Goal: Task Accomplishment & Management: Manage account settings

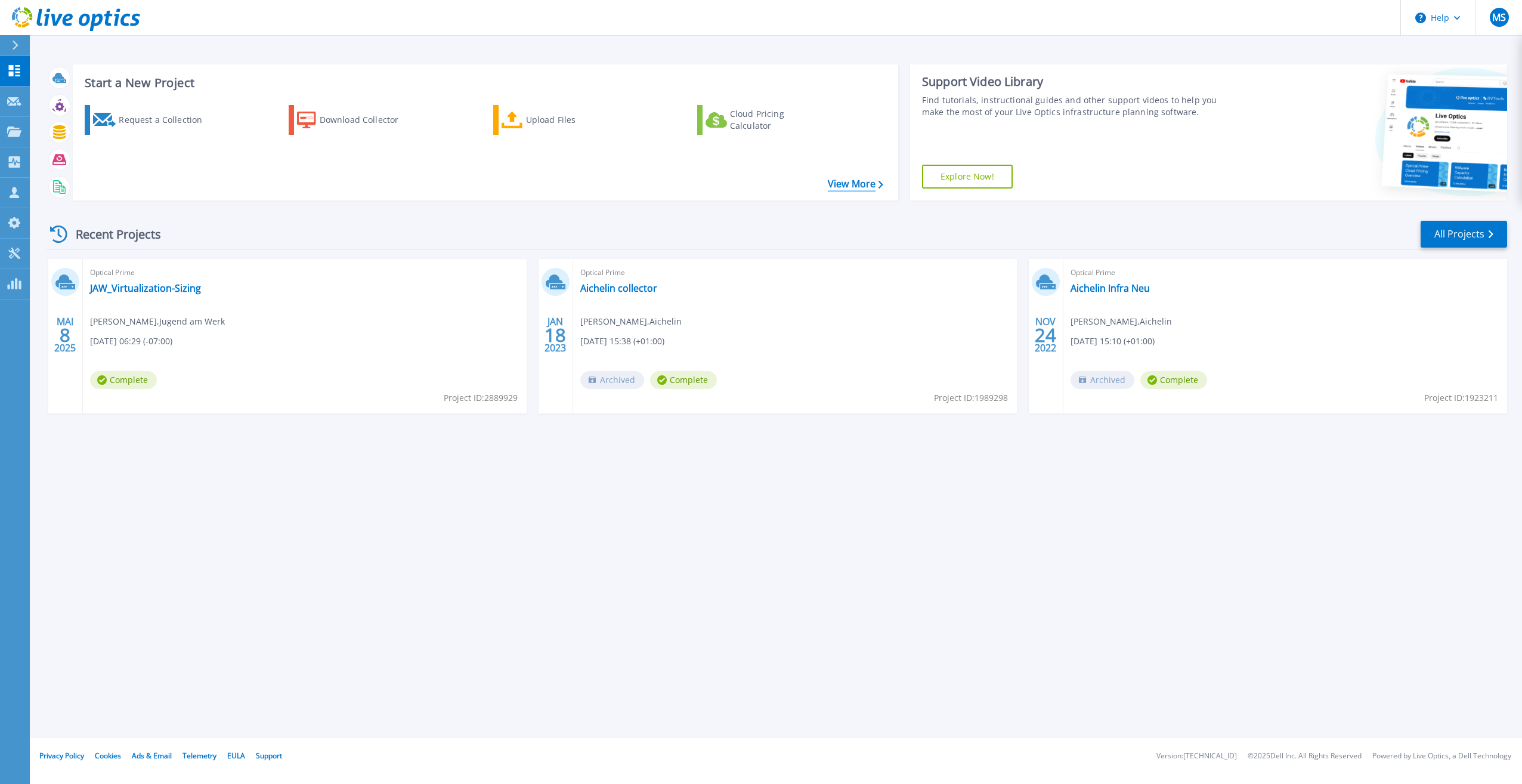
click at [857, 184] on link "View More" at bounding box center [856, 184] width 56 height 11
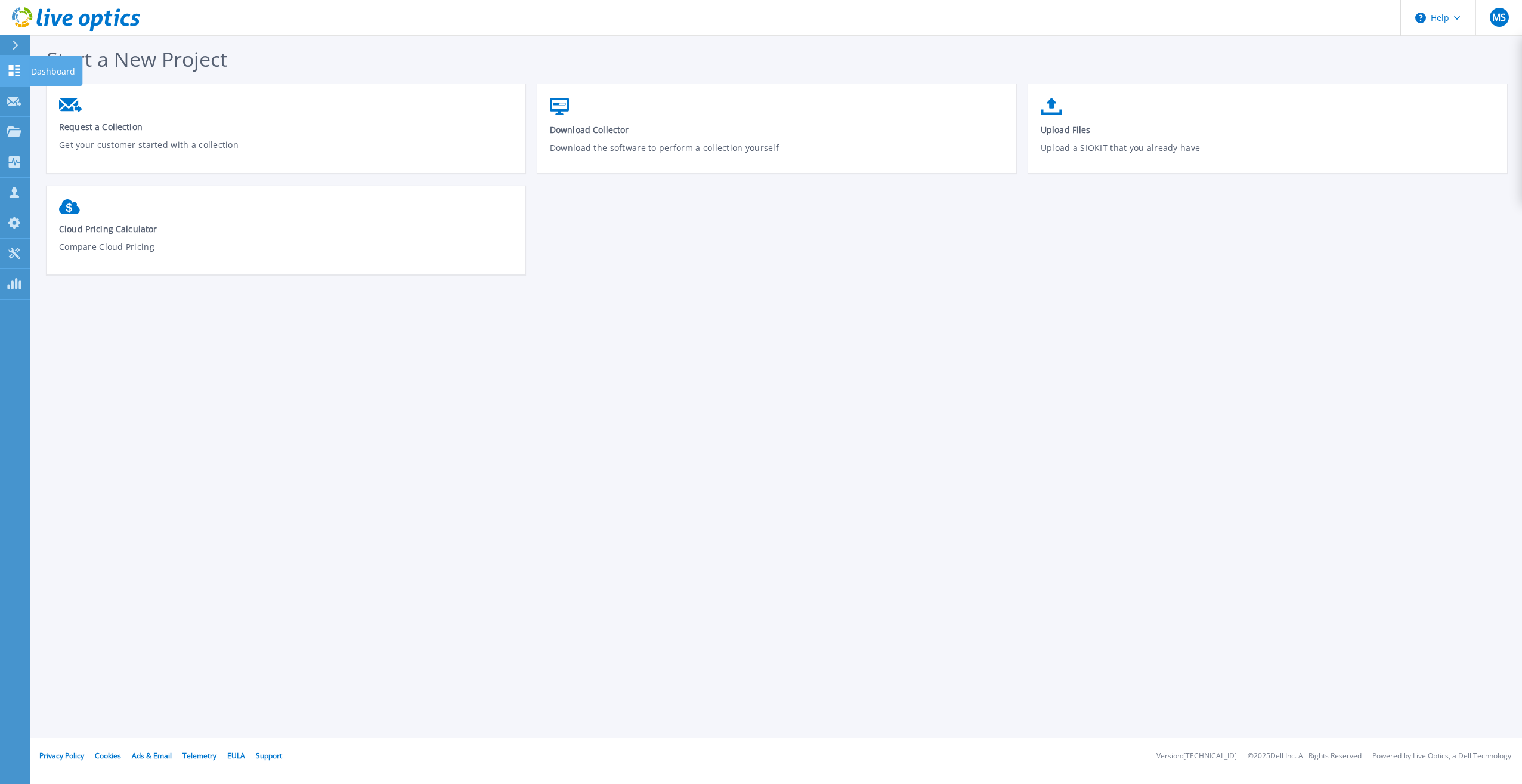
click at [9, 70] on icon at bounding box center [15, 70] width 11 height 11
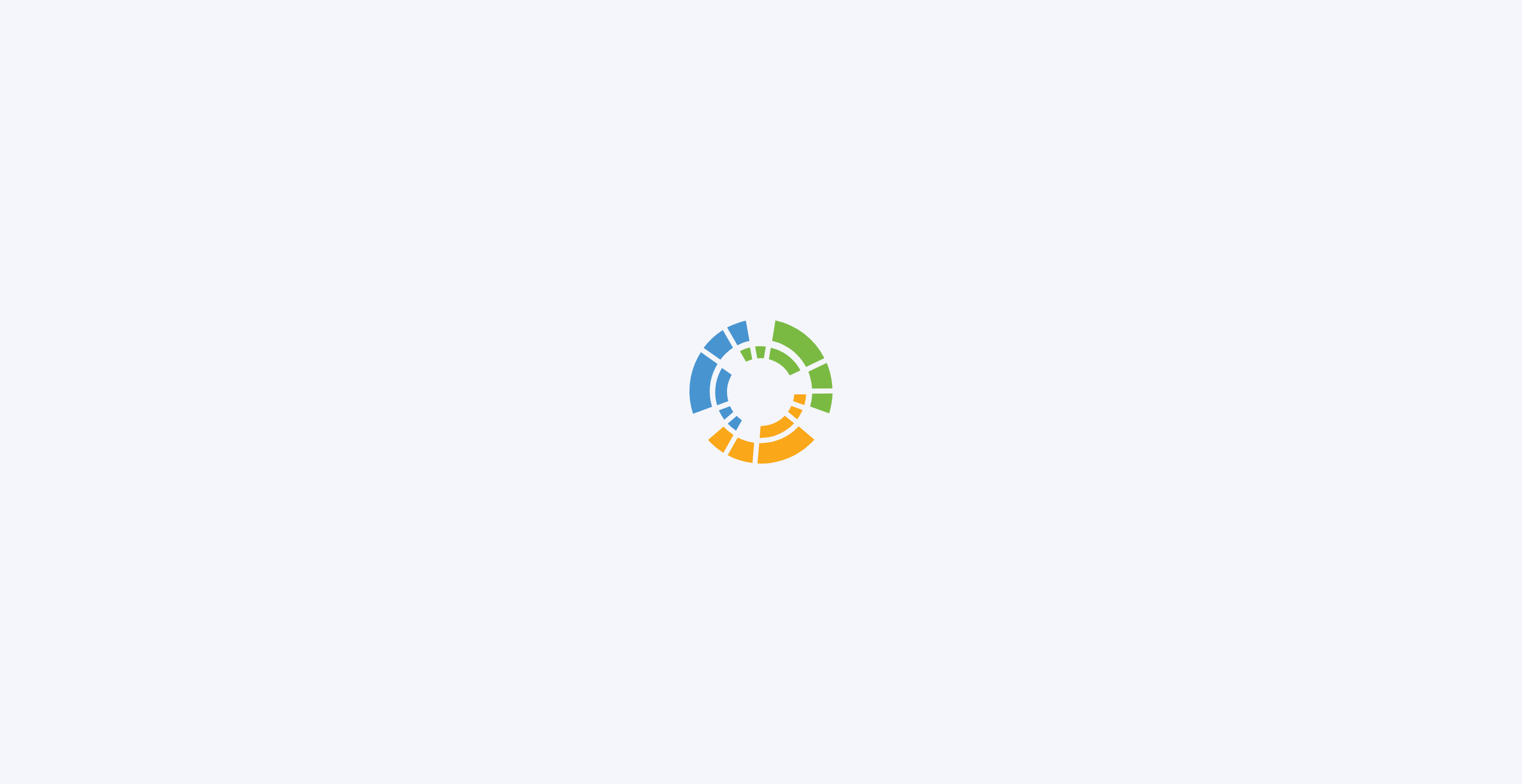
click at [56, 68] on div at bounding box center [761, 392] width 1522 height 784
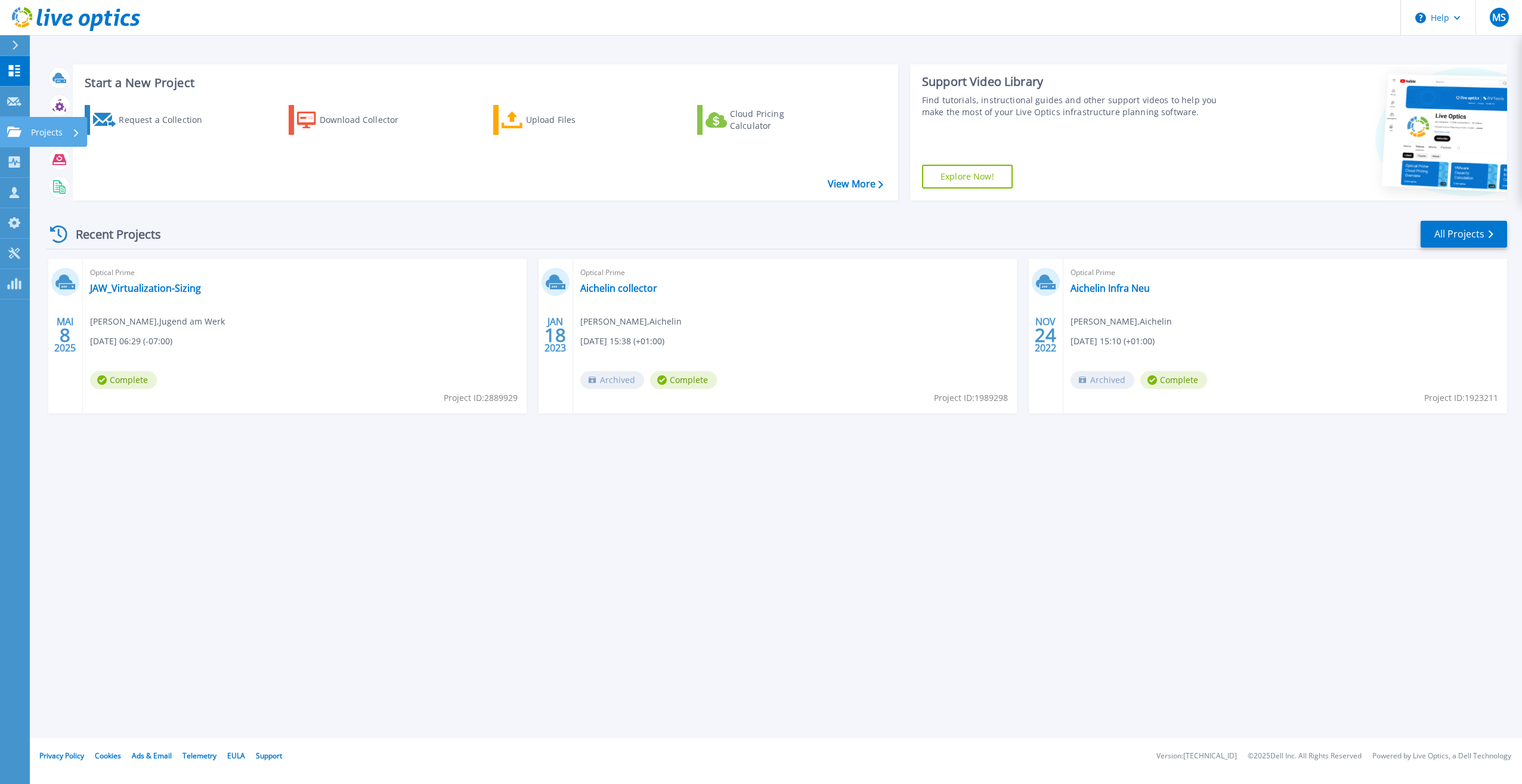
click at [53, 129] on p "Projects" at bounding box center [47, 132] width 31 height 31
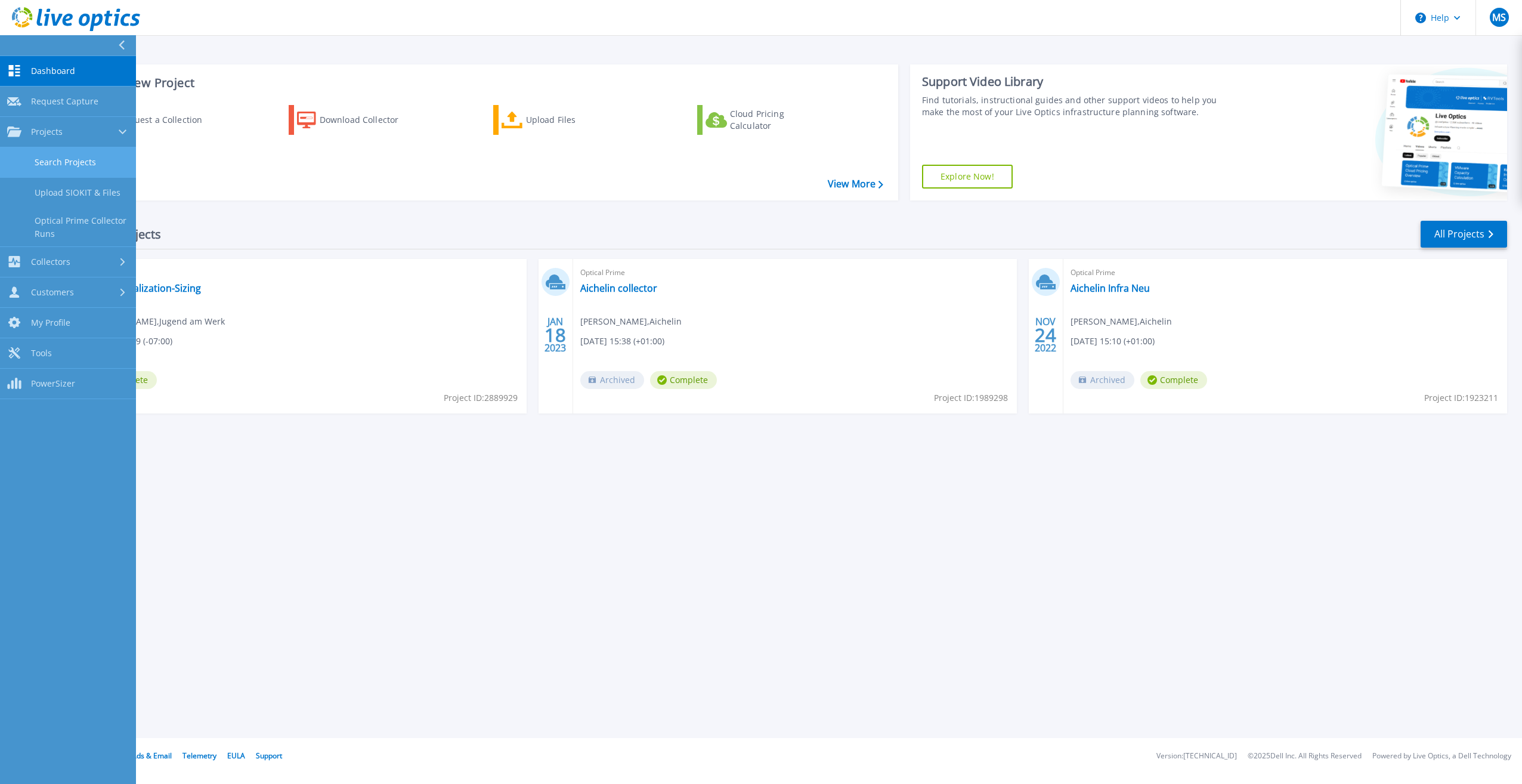
click at [70, 158] on link "Search Projects" at bounding box center [68, 162] width 136 height 31
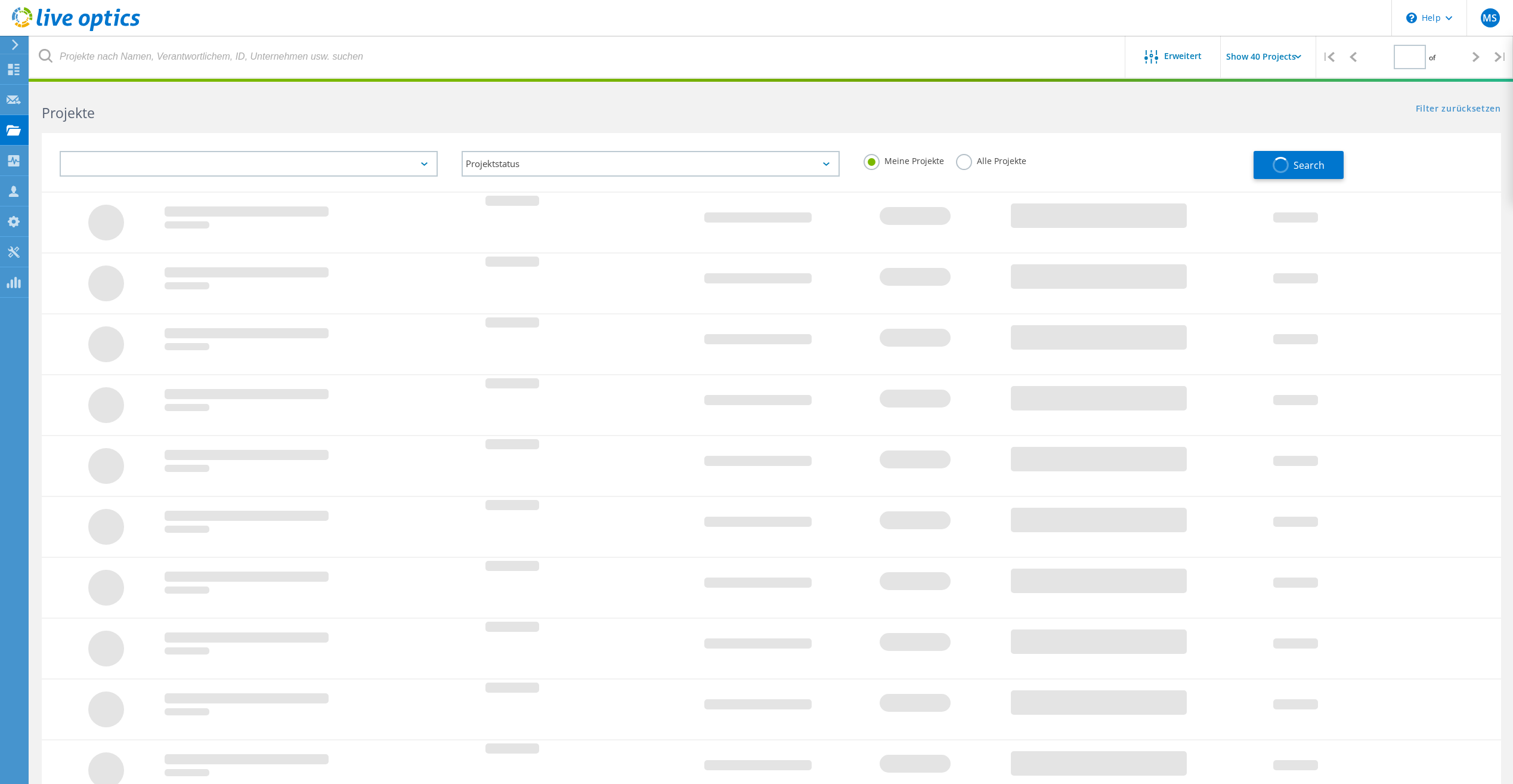
type input "1"
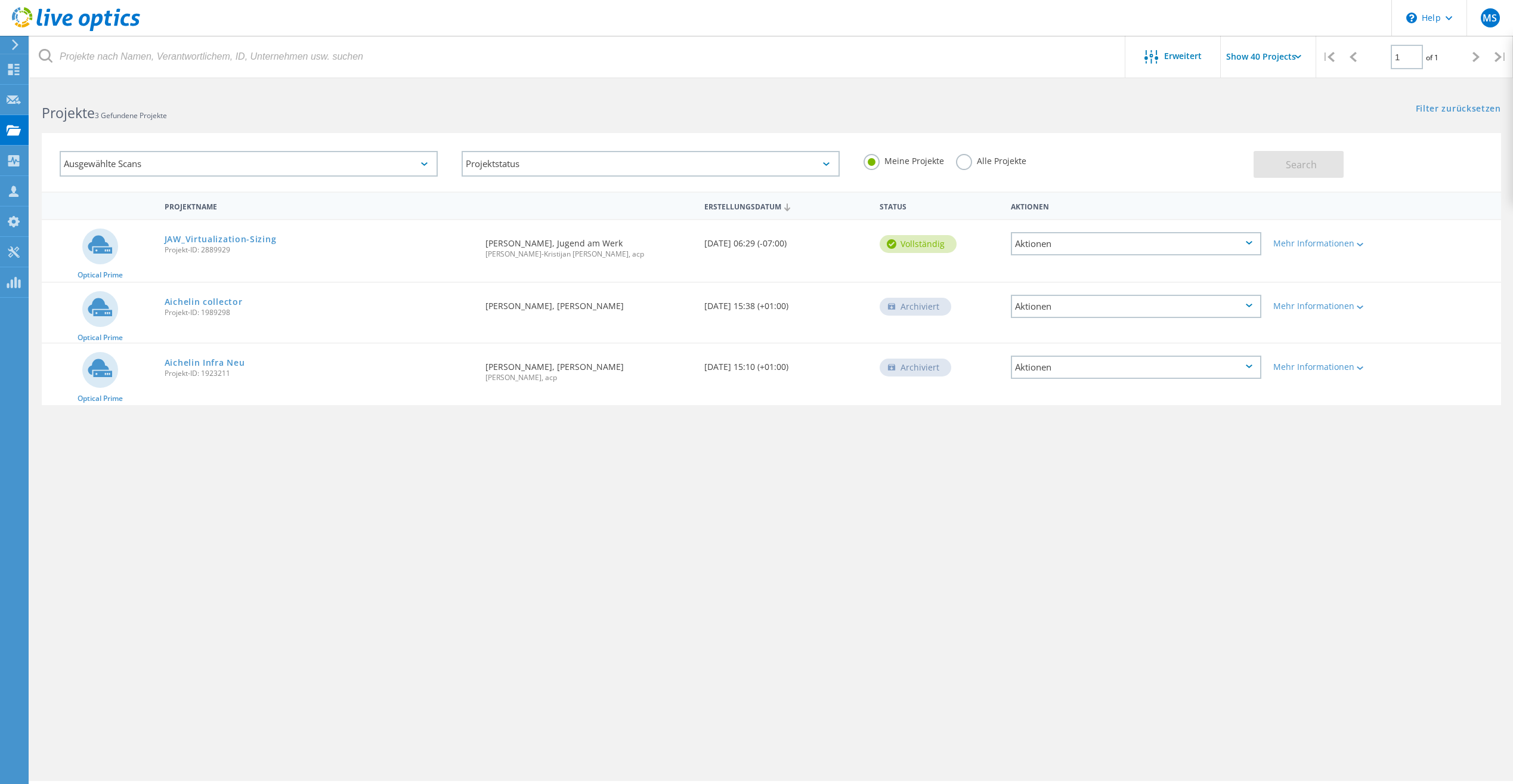
click at [423, 162] on div "Ausgewählte Scans" at bounding box center [249, 164] width 378 height 26
click at [829, 160] on div "Projektstatus" at bounding box center [650, 164] width 378 height 26
click at [583, 159] on div "Projektstatus" at bounding box center [650, 164] width 378 height 26
drag, startPoint x: 693, startPoint y: 459, endPoint x: 776, endPoint y: 238, distance: 236.1
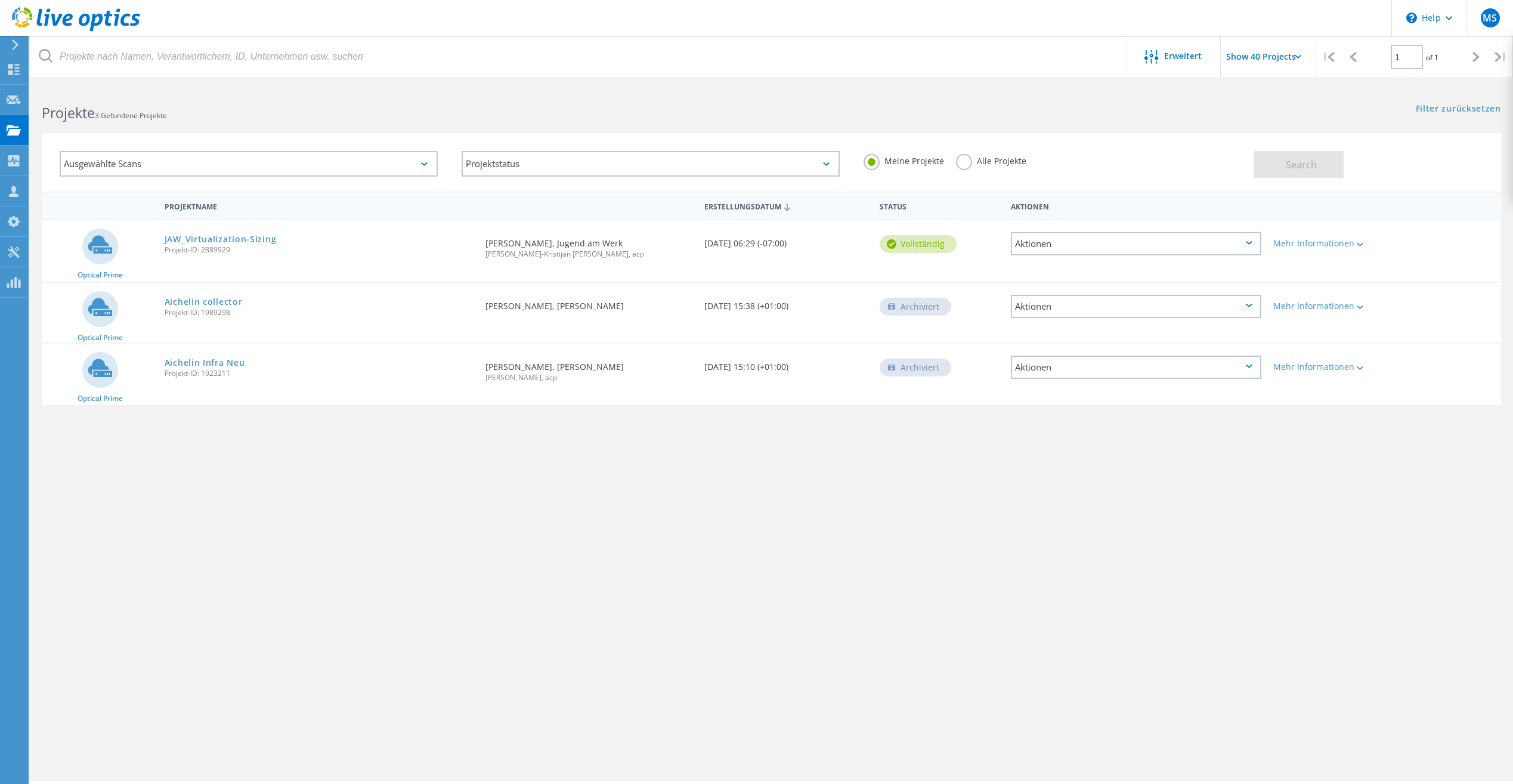
click at [696, 453] on div "Projektname Erstellungsdatum Status Aktionen Optical Prime JAW_Virtualization-S…" at bounding box center [771, 346] width 1459 height 310
click at [965, 165] on label "Alle Projekte" at bounding box center [991, 160] width 70 height 11
click at [0, 0] on input "Alle Projekte" at bounding box center [0, 0] width 0 height 0
click at [1300, 168] on span "Search" at bounding box center [1301, 164] width 31 height 13
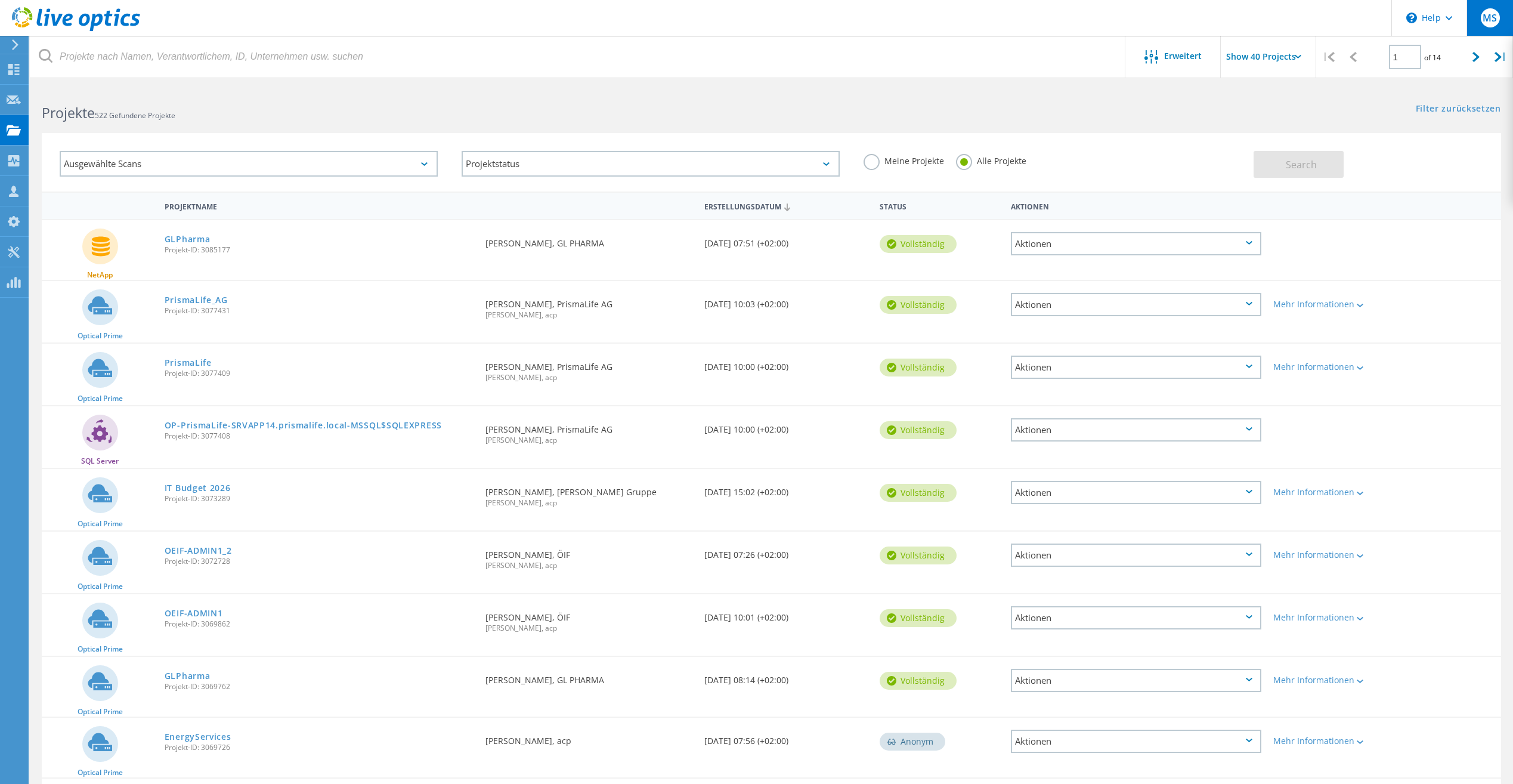
click at [1488, 19] on span "MS" at bounding box center [1490, 18] width 15 height 10
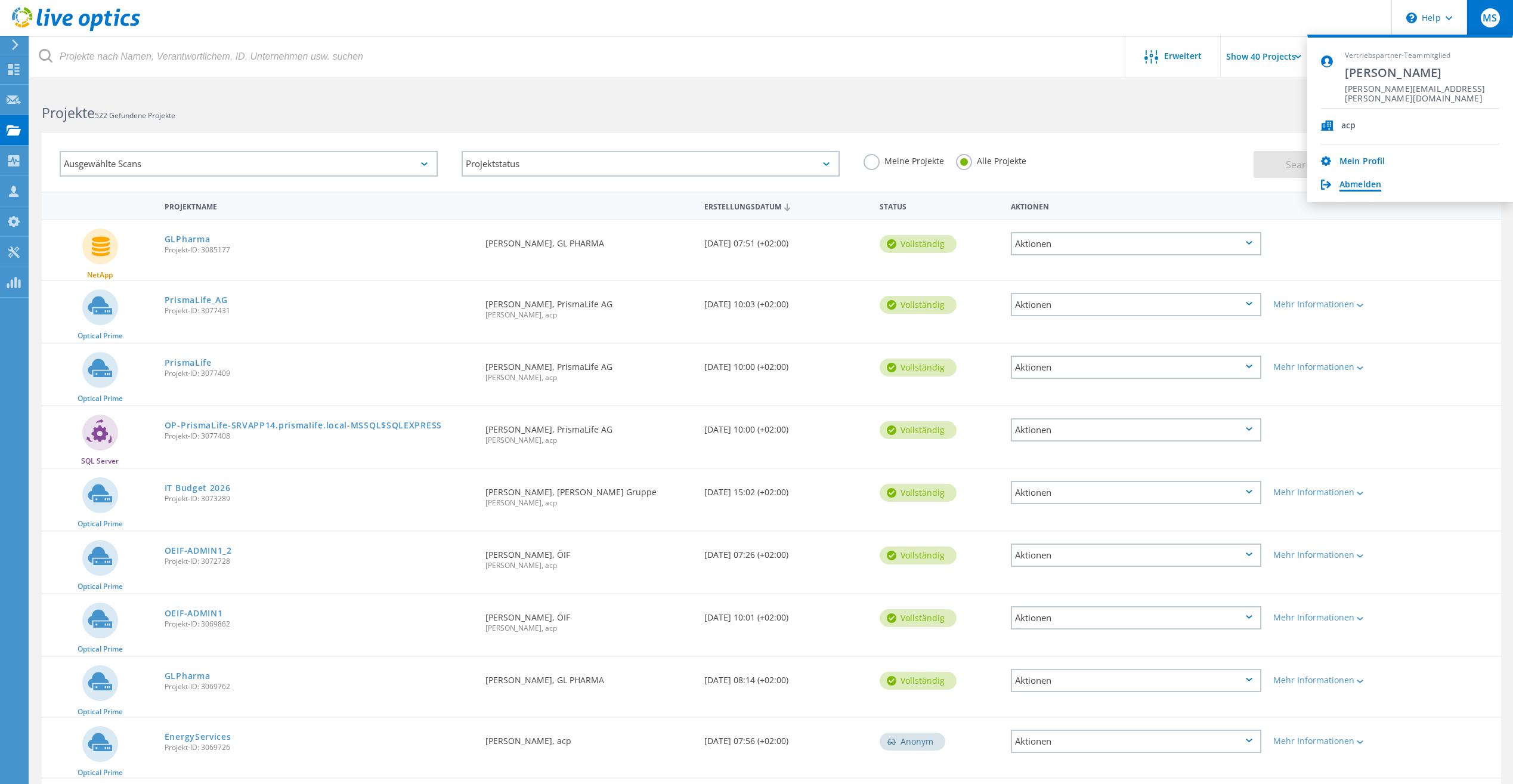
click at [1376, 181] on link "Abmelden" at bounding box center [1360, 185] width 42 height 11
